Goal: Find specific page/section: Find specific page/section

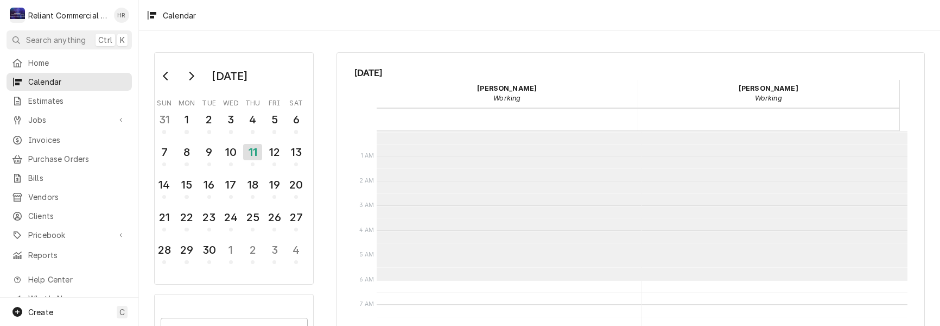
scroll to position [149, 0]
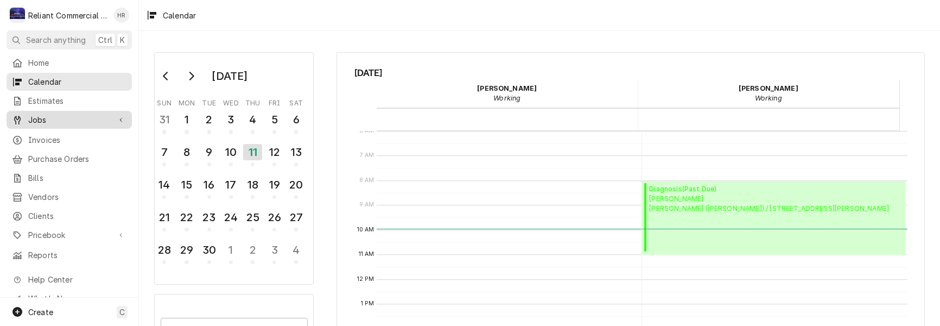
click at [49, 116] on span "Jobs" at bounding box center [69, 119] width 82 height 11
click at [34, 118] on span "Jobs" at bounding box center [69, 119] width 82 height 11
click at [35, 114] on span "Jobs" at bounding box center [69, 119] width 82 height 11
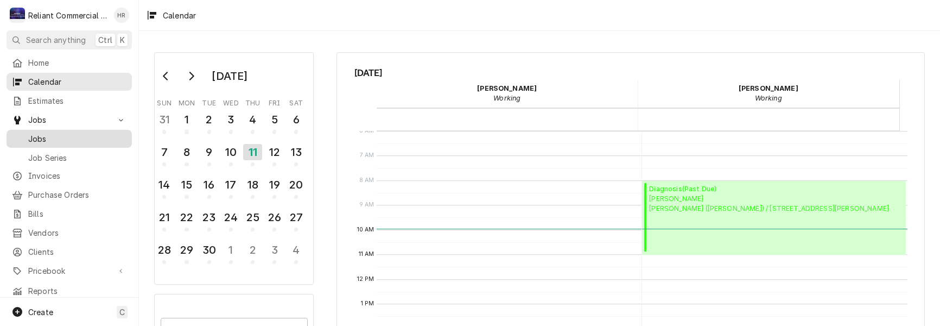
click at [34, 130] on link "Jobs" at bounding box center [69, 139] width 125 height 18
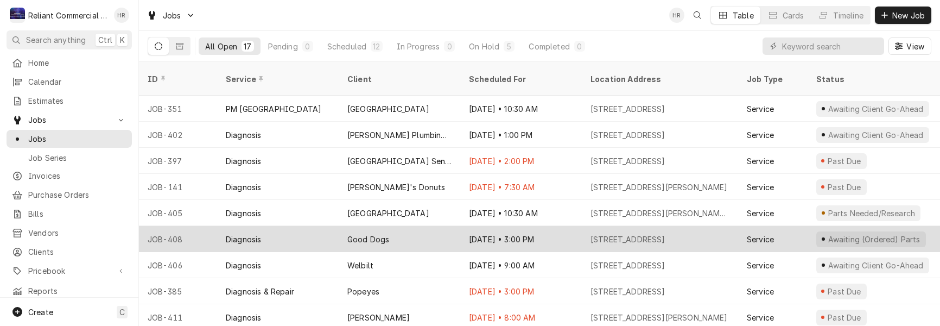
click at [422, 226] on div "Good Dogs" at bounding box center [400, 239] width 122 height 26
